Goal: Task Accomplishment & Management: Manage account settings

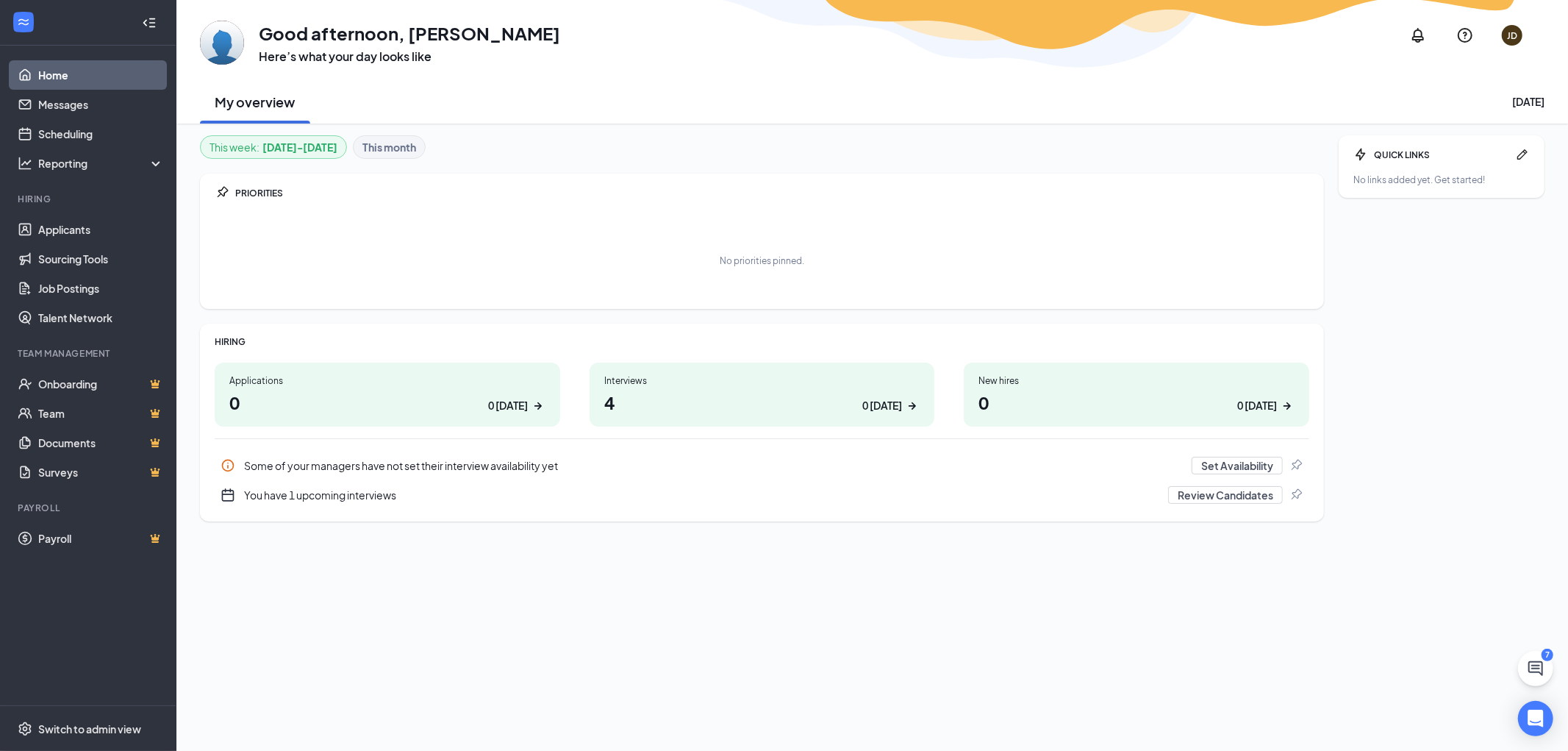
click at [672, 382] on div "Interviews" at bounding box center [763, 380] width 316 height 13
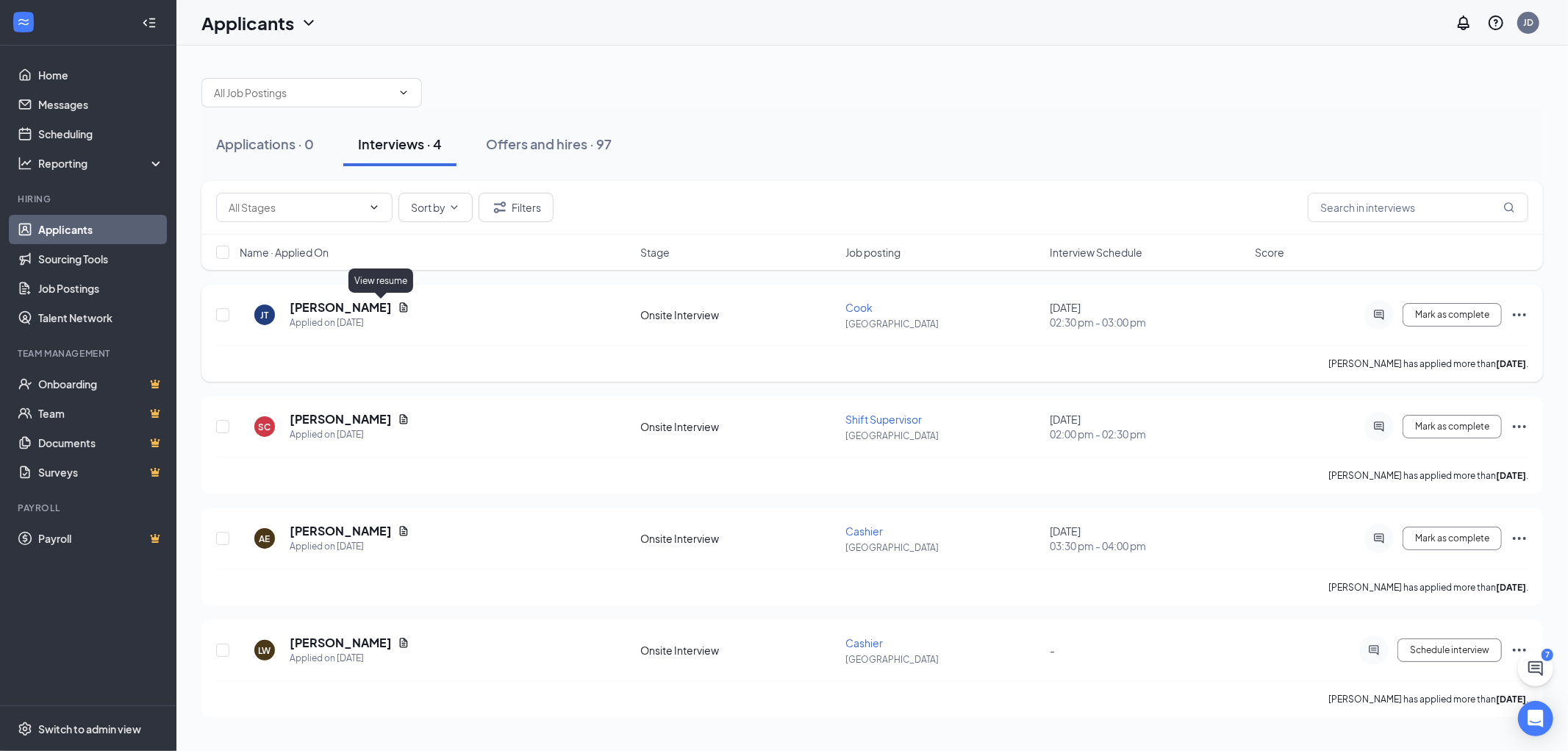
click at [398, 306] on icon "Document" at bounding box center [404, 307] width 12 height 12
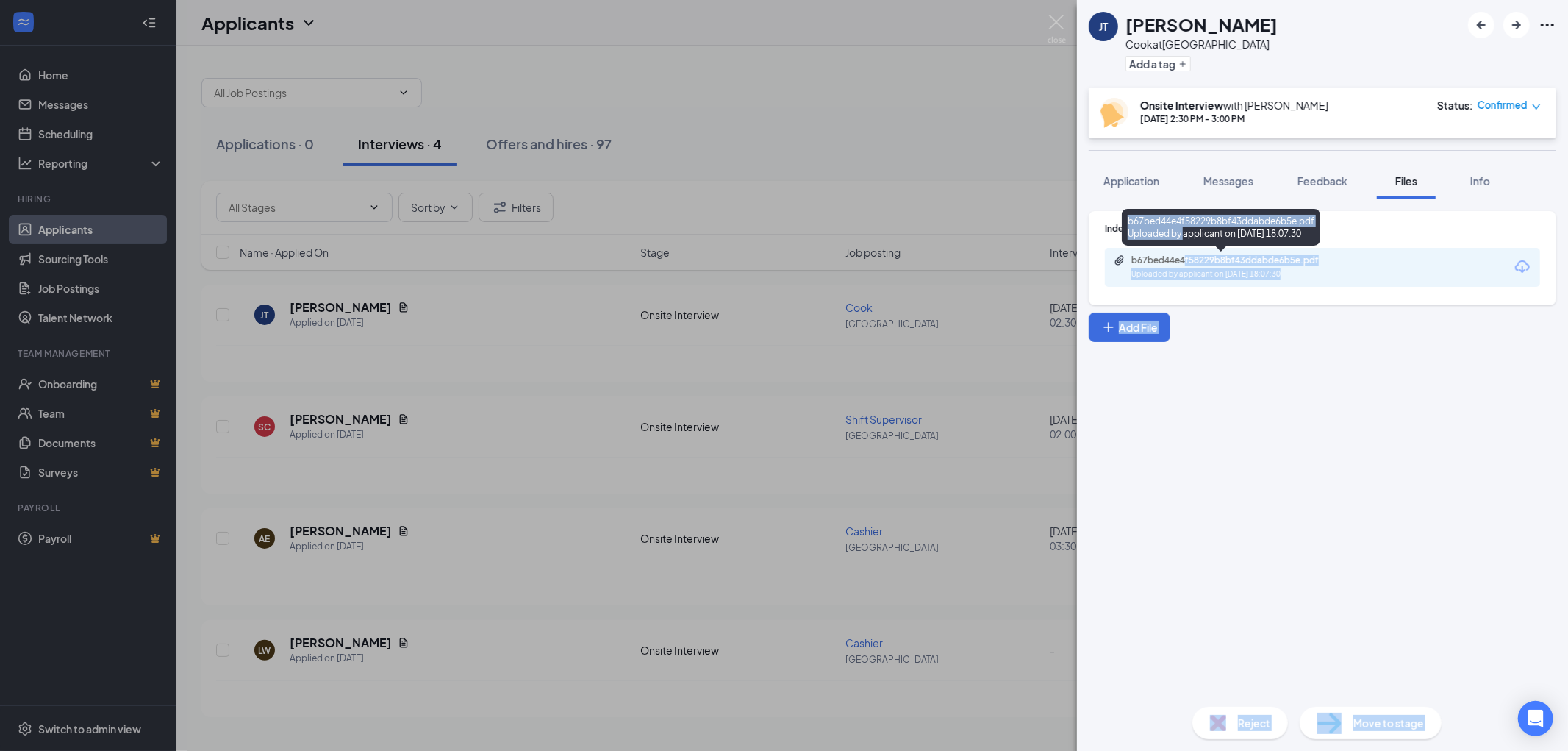
click at [1190, 256] on body "Home Messages Scheduling Reporting Hiring Applicants Sourcing Tools Job Posting…" at bounding box center [784, 375] width 1568 height 751
click at [1395, 270] on div "b67bed44e4f58229b8bf43ddabde6b5e.pdf Uploaded by applicant on [DATE] 18:07:30" at bounding box center [1322, 267] width 435 height 39
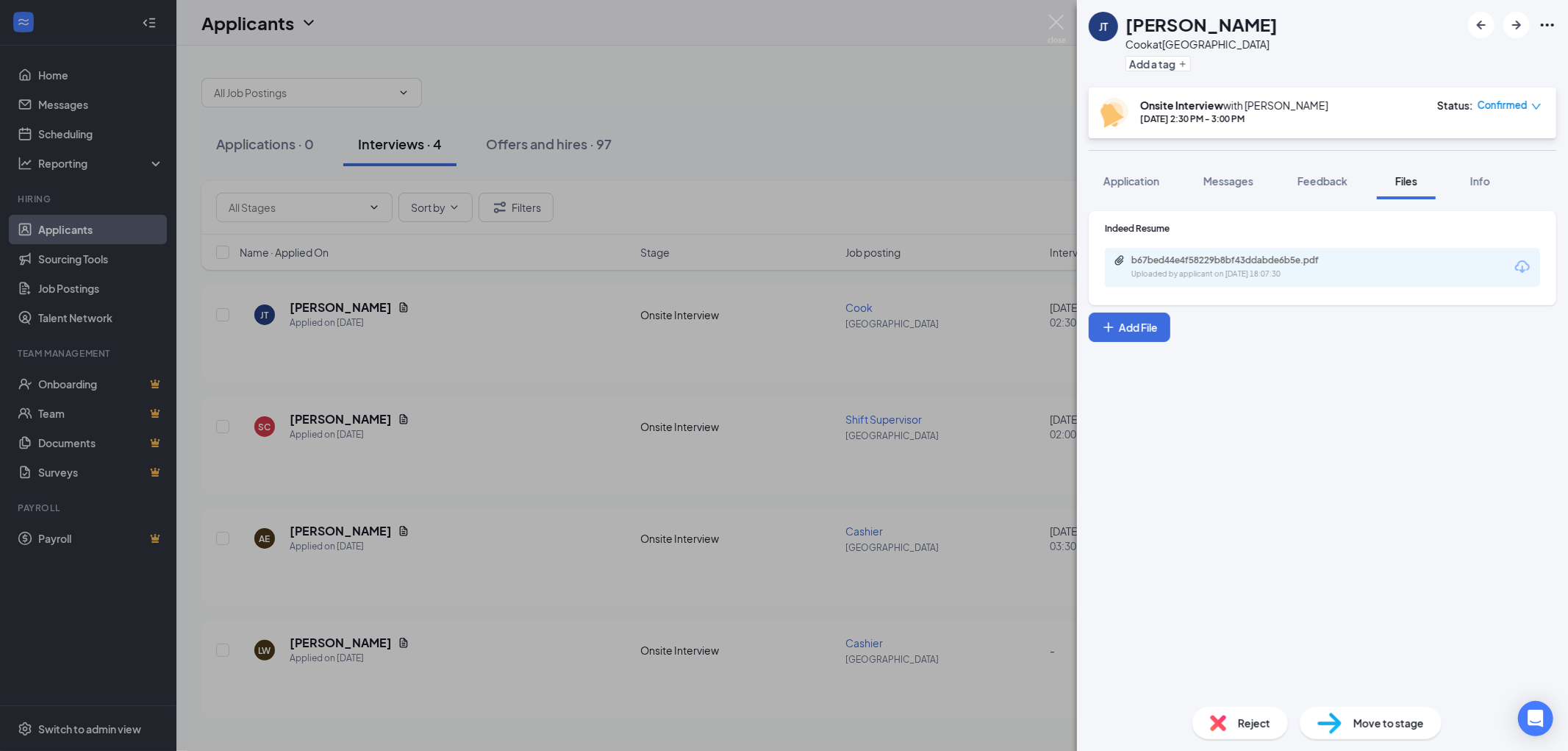
click at [1288, 271] on div "Uploaded by applicant on [DATE] 18:07:30" at bounding box center [1241, 274] width 221 height 12
click at [1133, 180] on span "Application" at bounding box center [1131, 180] width 56 height 13
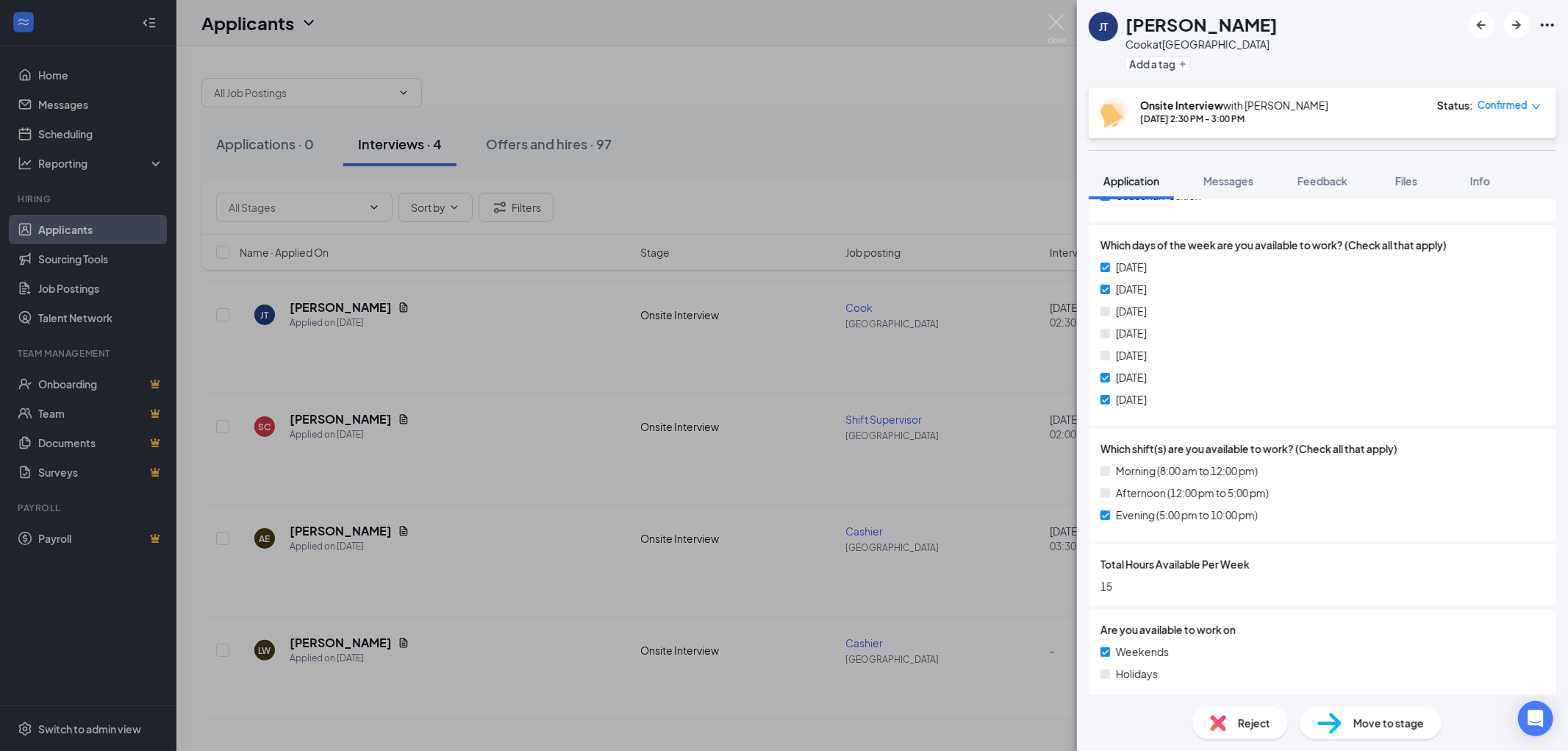
scroll to position [683, 0]
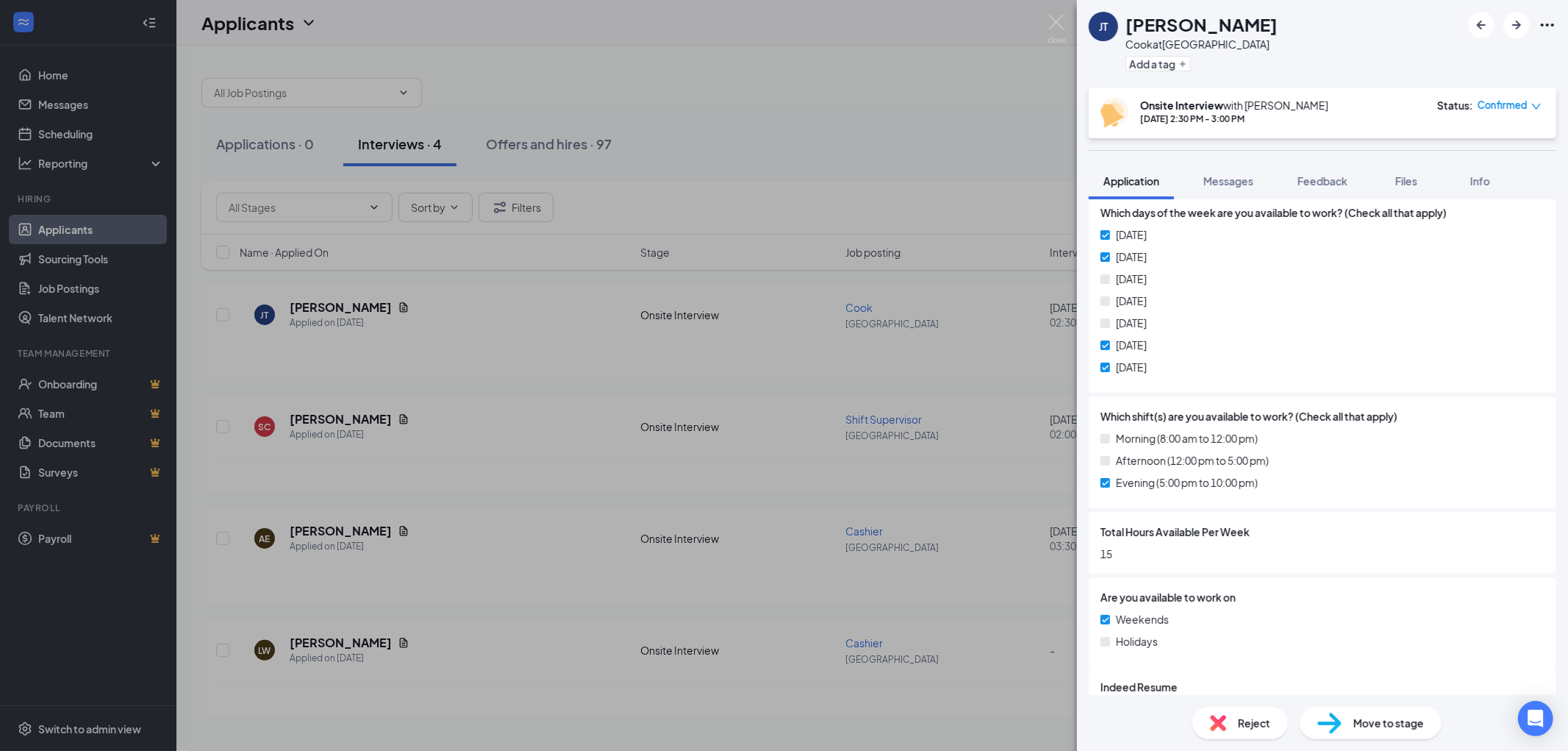
click at [773, 108] on div "[PERSON_NAME] [PERSON_NAME] at [GEOGRAPHIC_DATA] Add a tag Onsite Interview wit…" at bounding box center [784, 375] width 1568 height 751
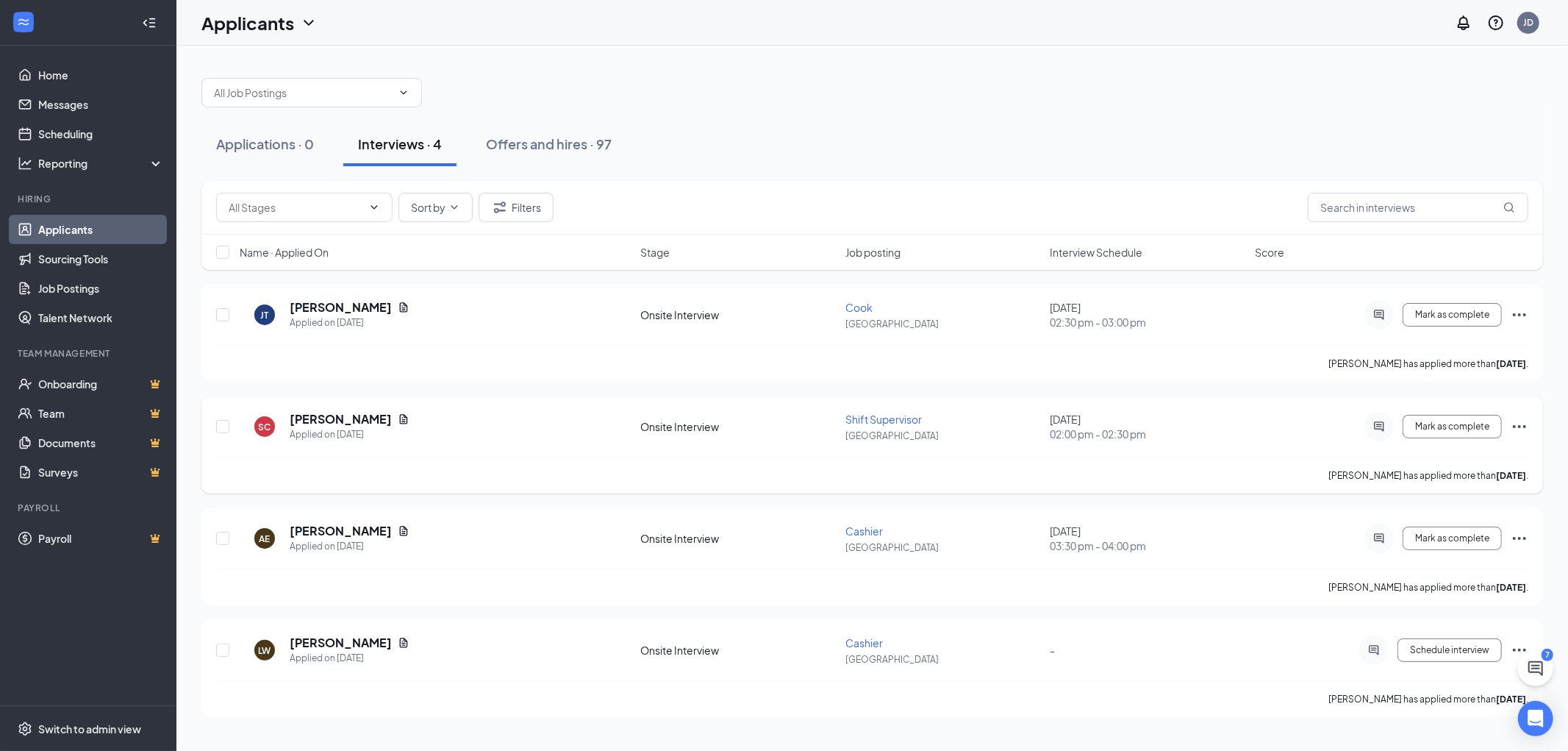
click at [1521, 425] on icon "Ellipses" at bounding box center [1519, 426] width 13 height 3
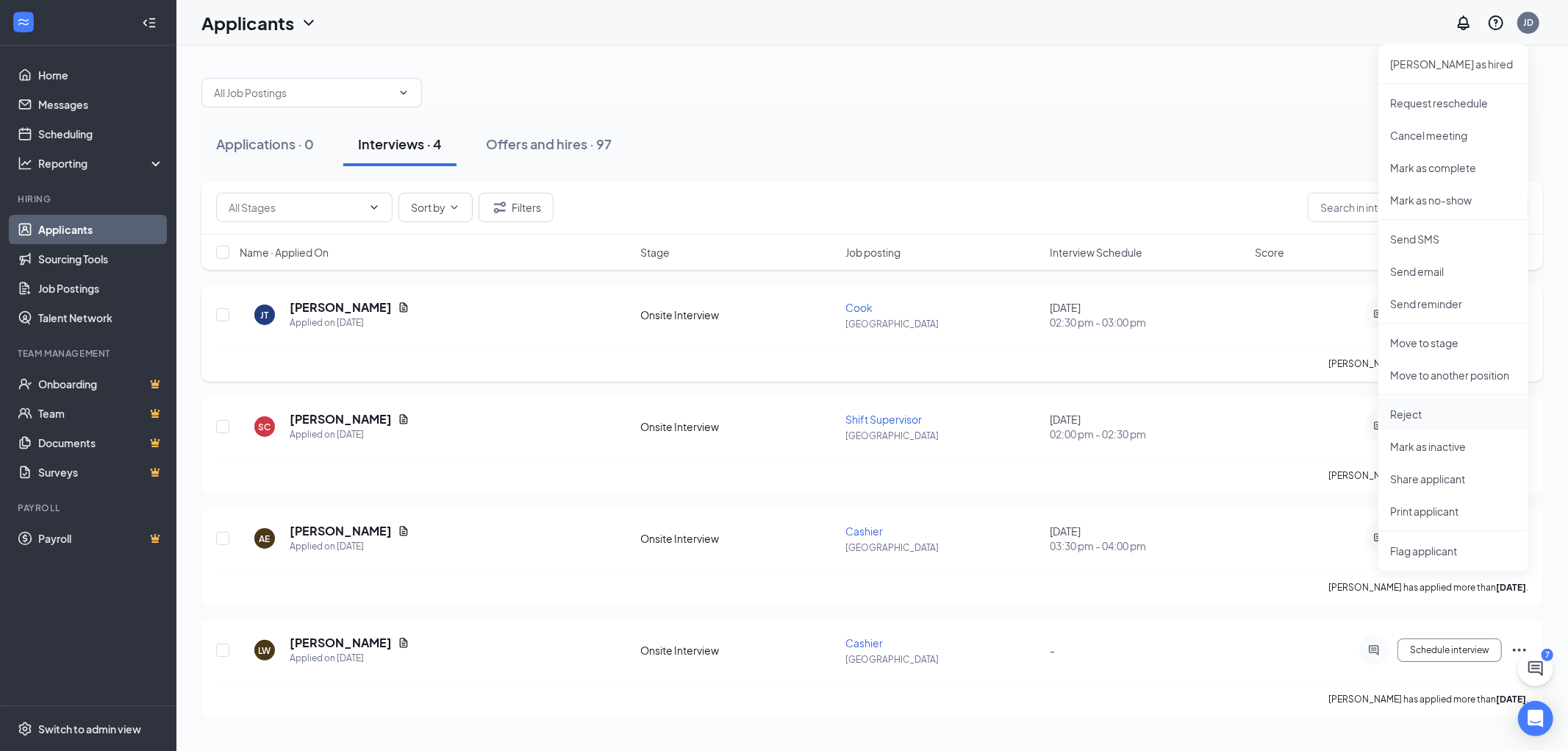
click at [1412, 408] on p "Reject" at bounding box center [1453, 413] width 127 height 15
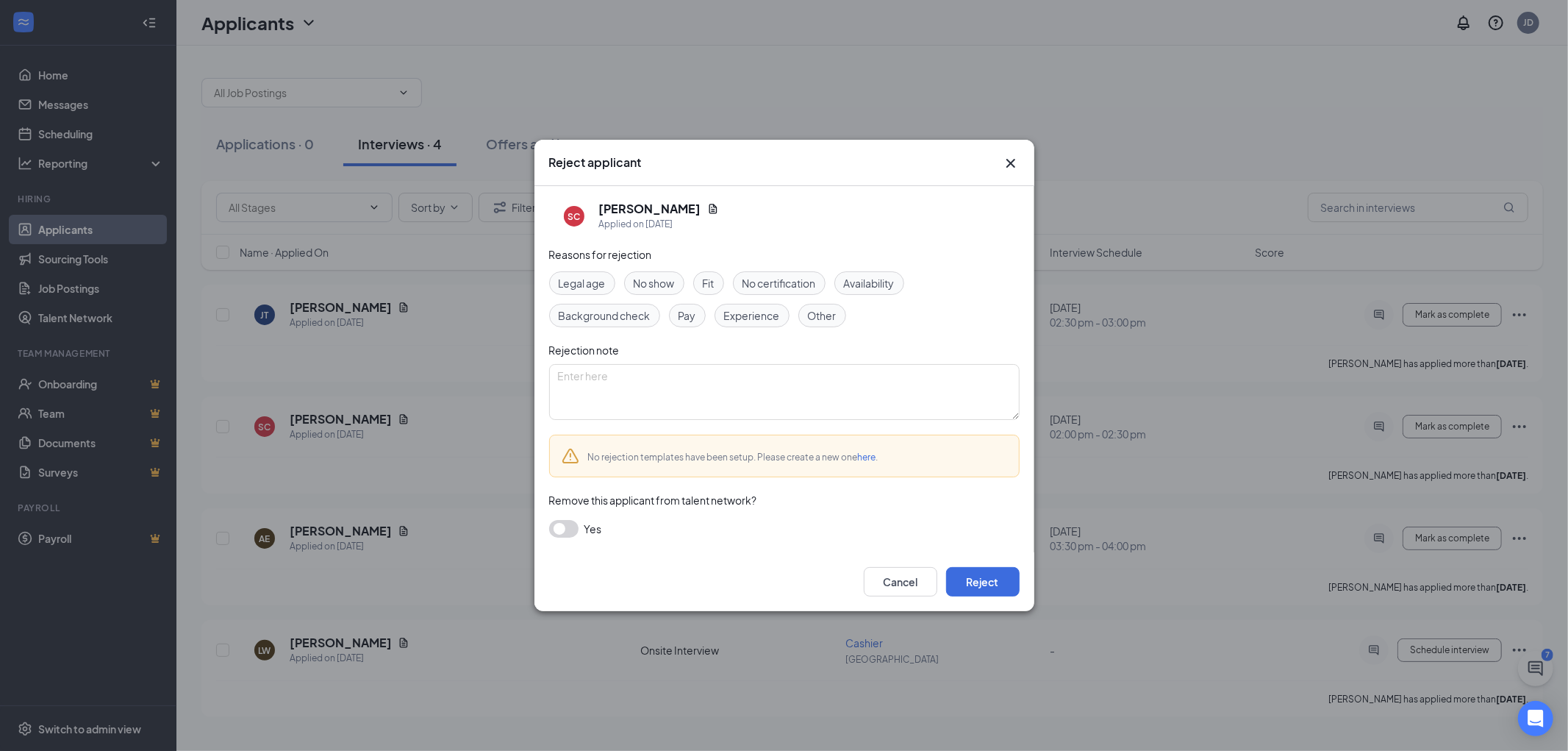
click at [645, 280] on span "No show" at bounding box center [654, 283] width 41 height 16
click at [988, 593] on button "Reject" at bounding box center [983, 581] width 74 height 29
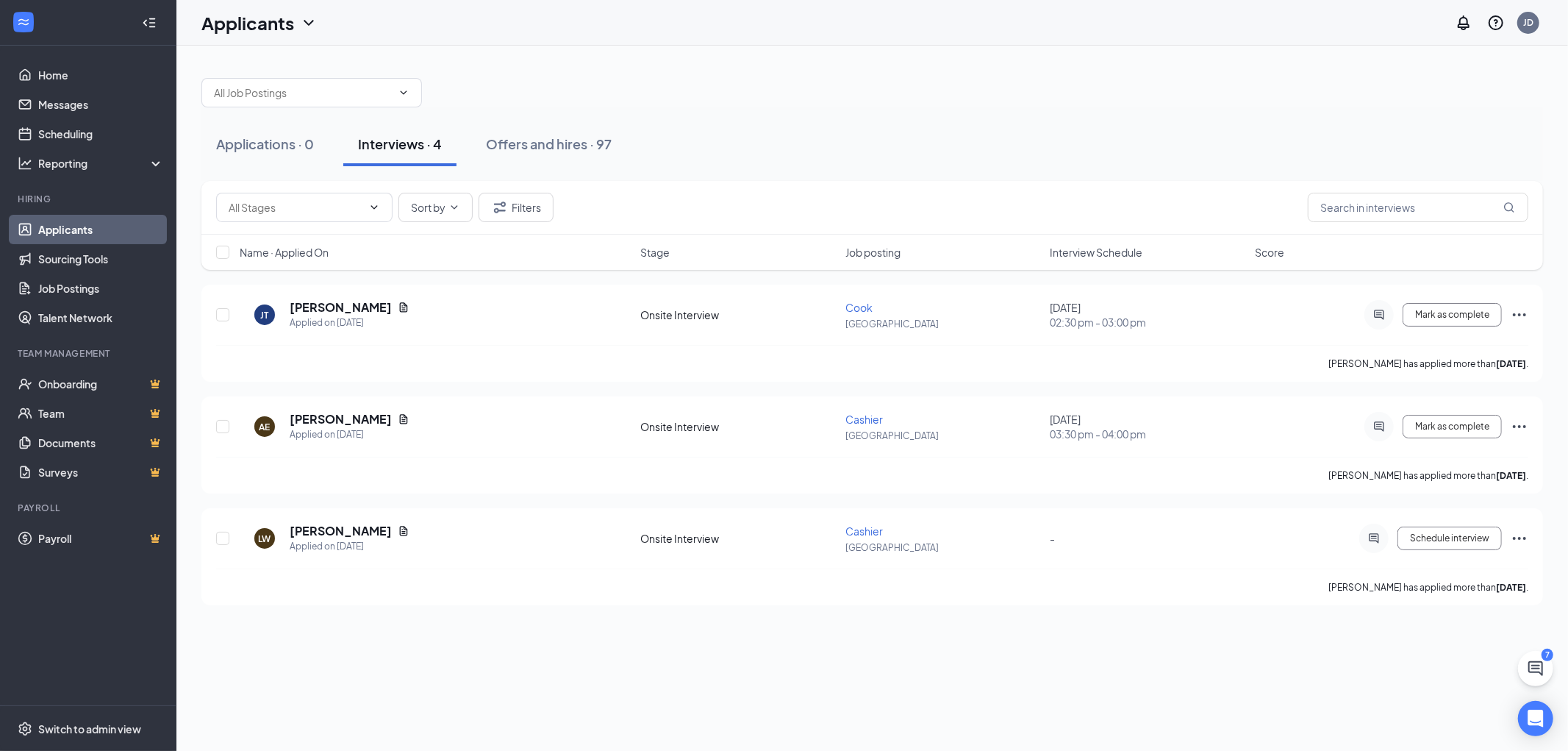
click at [748, 105] on div at bounding box center [872, 84] width 1342 height 44
